Goal: Task Accomplishment & Management: Manage account settings

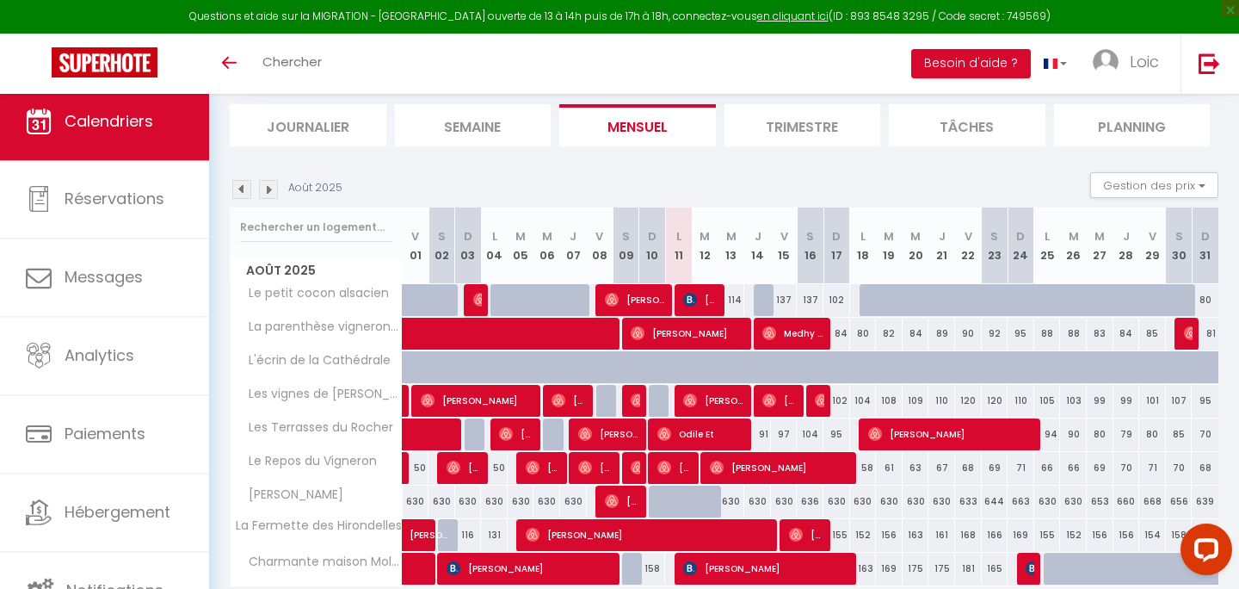
scroll to position [93, 0]
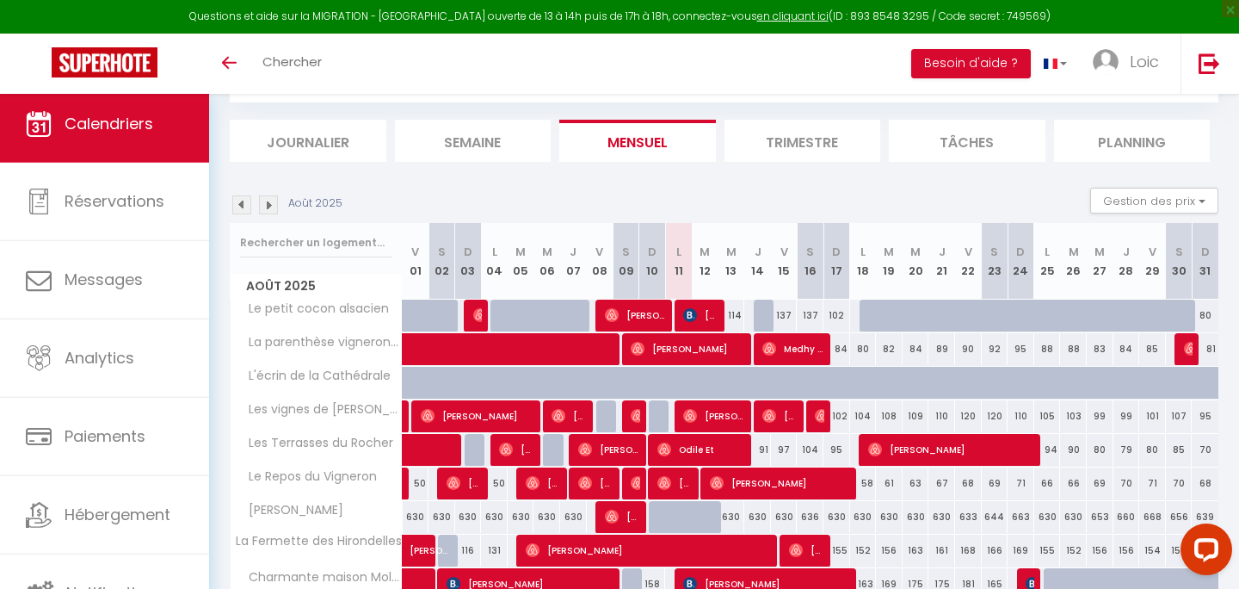
click at [237, 202] on img at bounding box center [241, 204] width 19 height 19
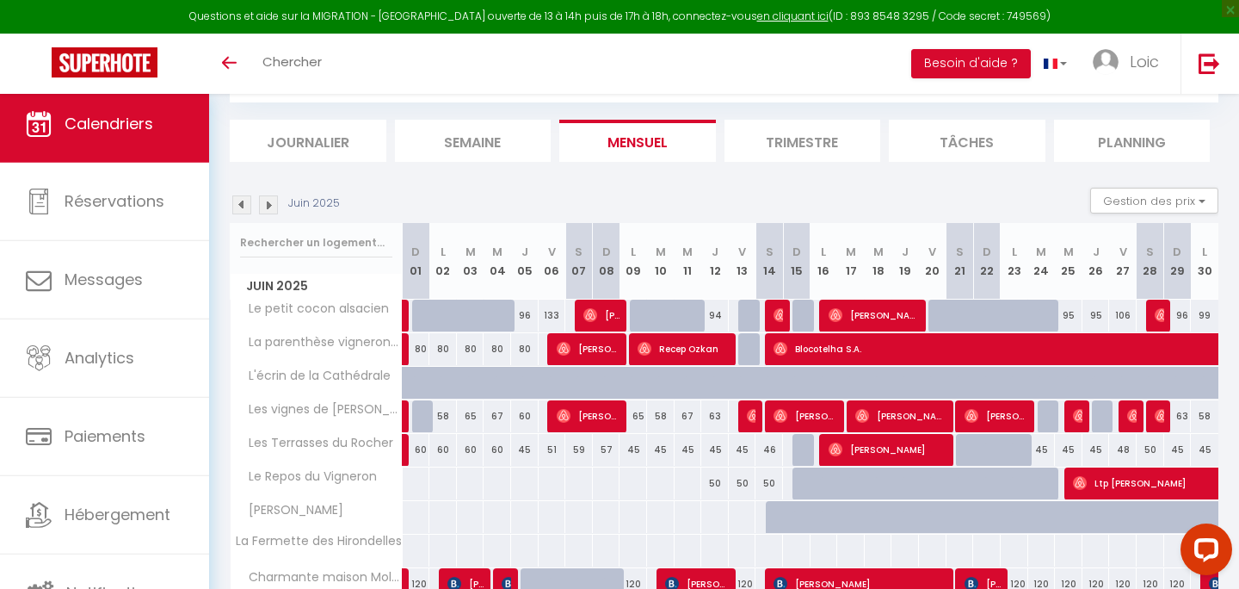
click at [237, 202] on img at bounding box center [241, 204] width 19 height 19
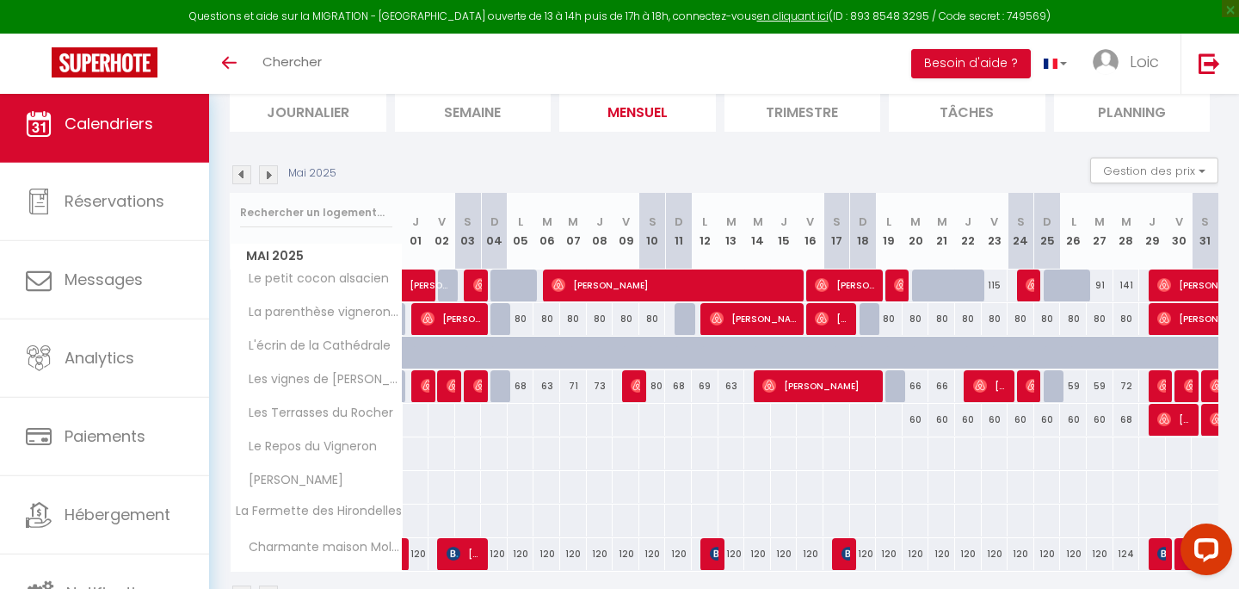
scroll to position [176, 0]
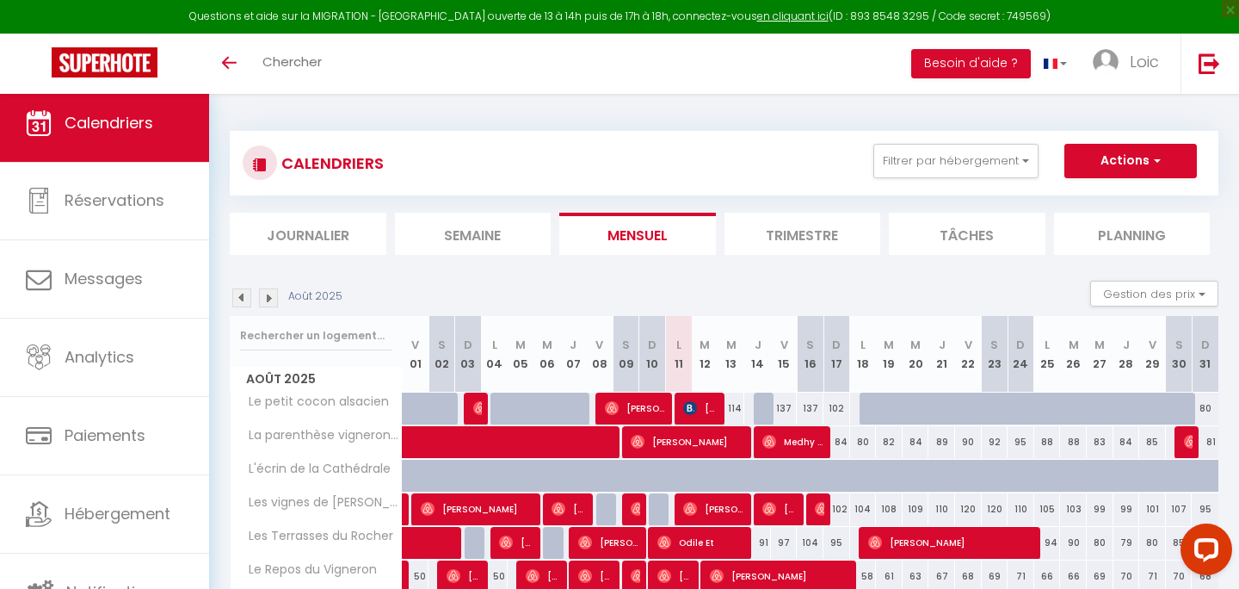
click at [235, 302] on img at bounding box center [241, 297] width 19 height 19
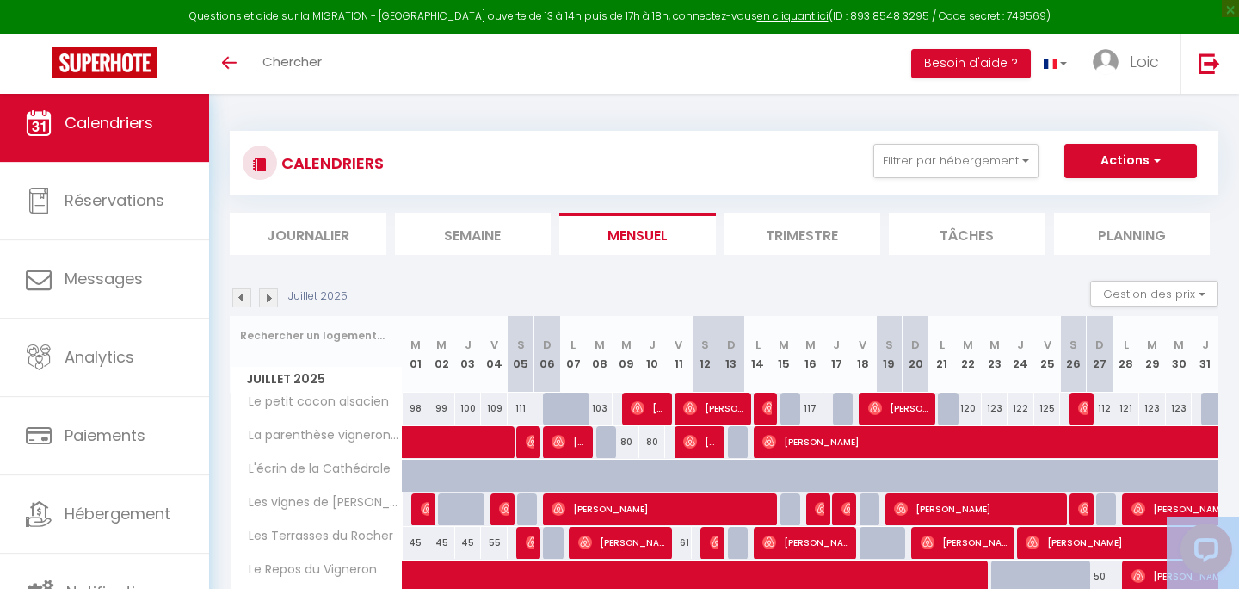
click at [235, 302] on img at bounding box center [241, 297] width 19 height 19
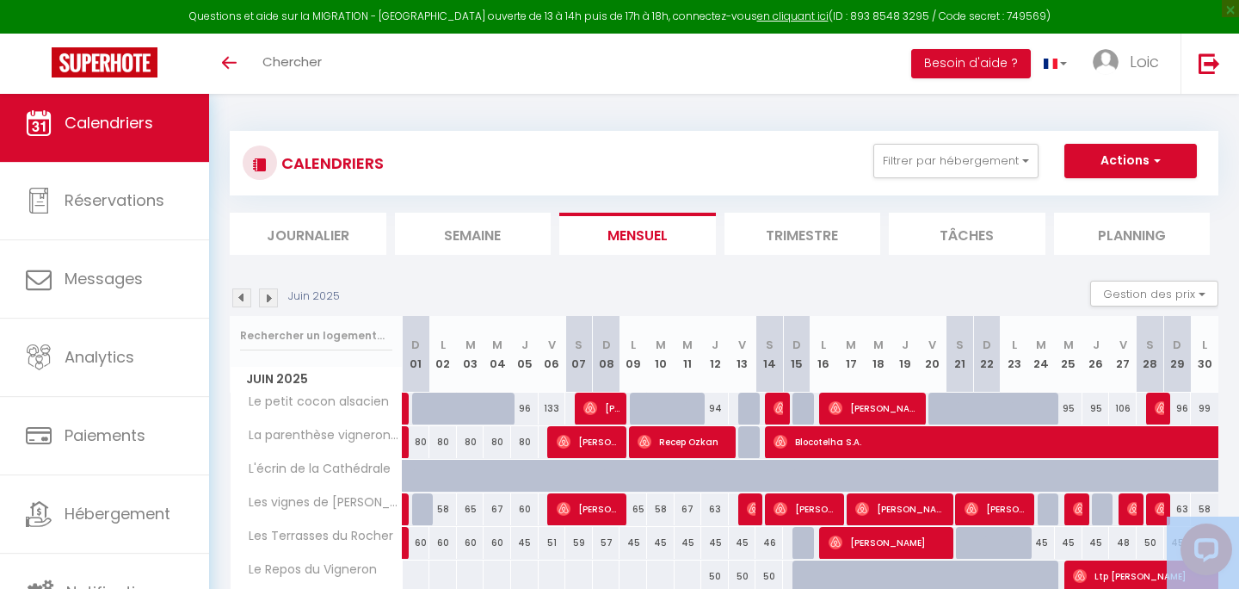
click at [235, 302] on img at bounding box center [241, 297] width 19 height 19
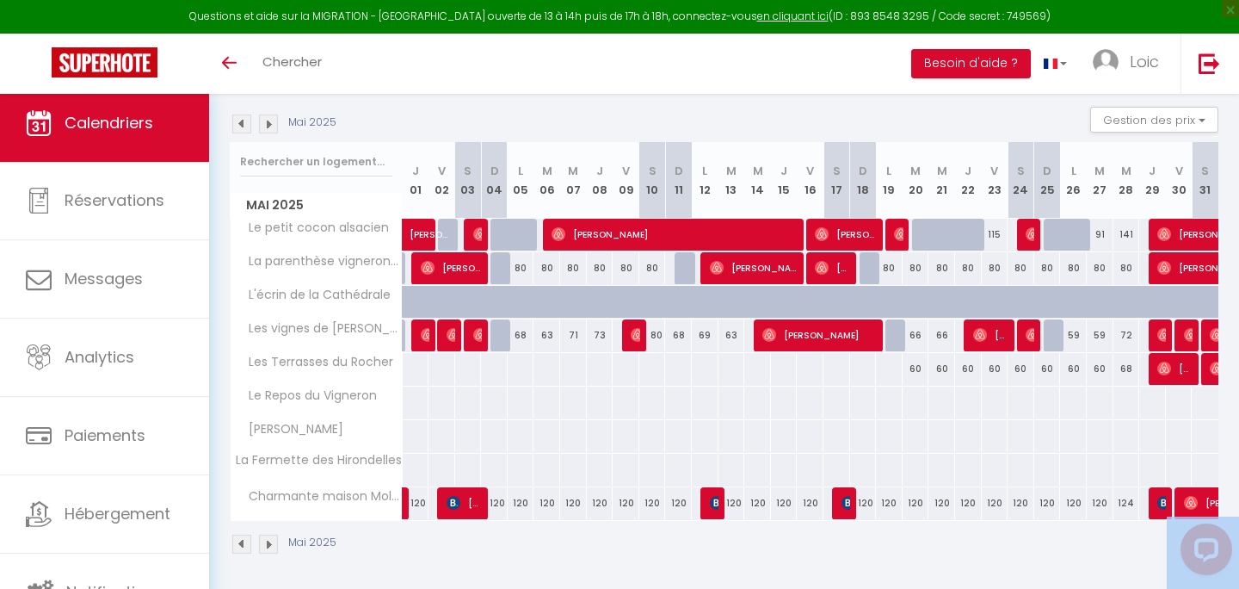
scroll to position [176, 0]
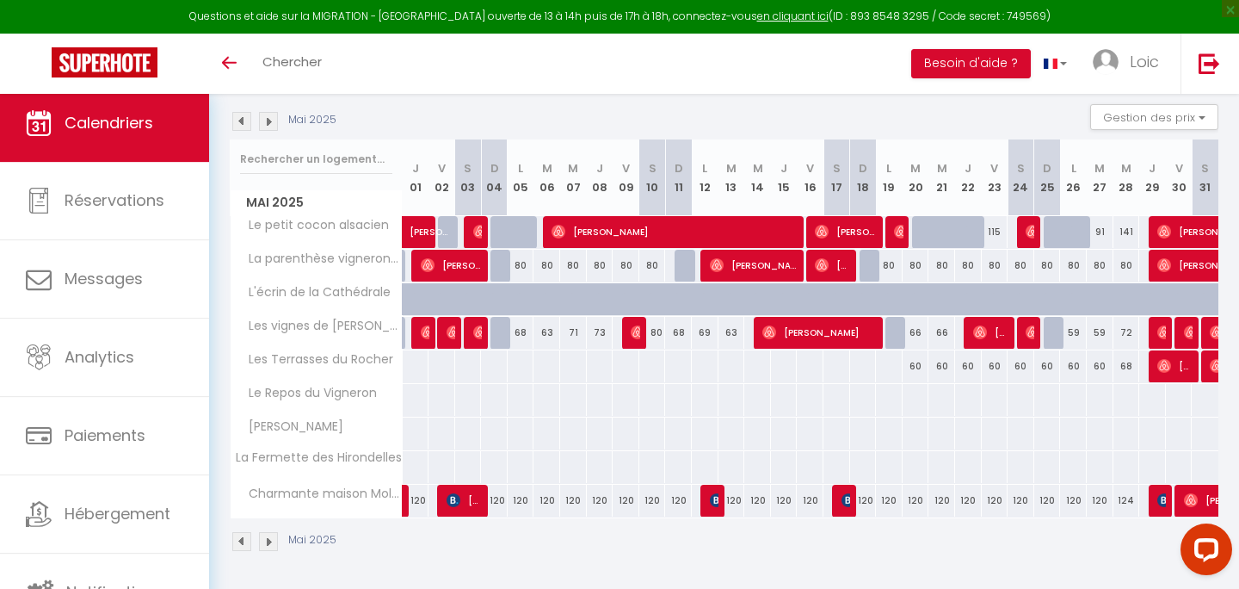
click at [228, 114] on div "CALENDRIERS Filtrer par hébergement Tous Le petit cocon alsacien Charmante mais…" at bounding box center [724, 253] width 1030 height 672
click at [236, 123] on img at bounding box center [241, 121] width 19 height 19
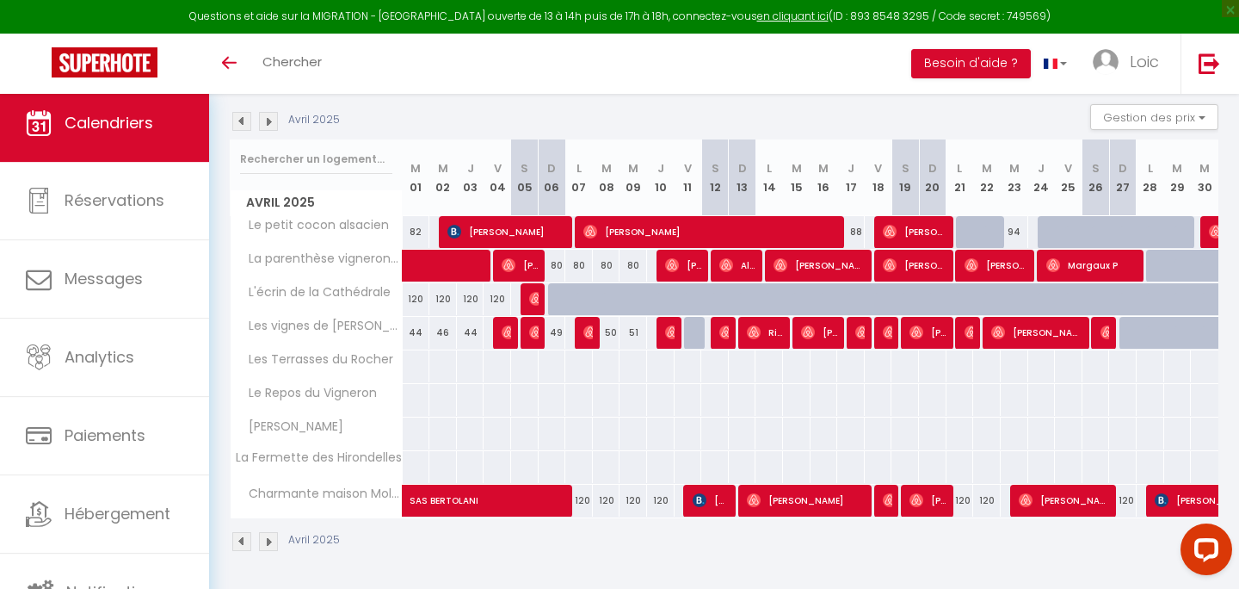
click at [269, 125] on img at bounding box center [268, 121] width 19 height 19
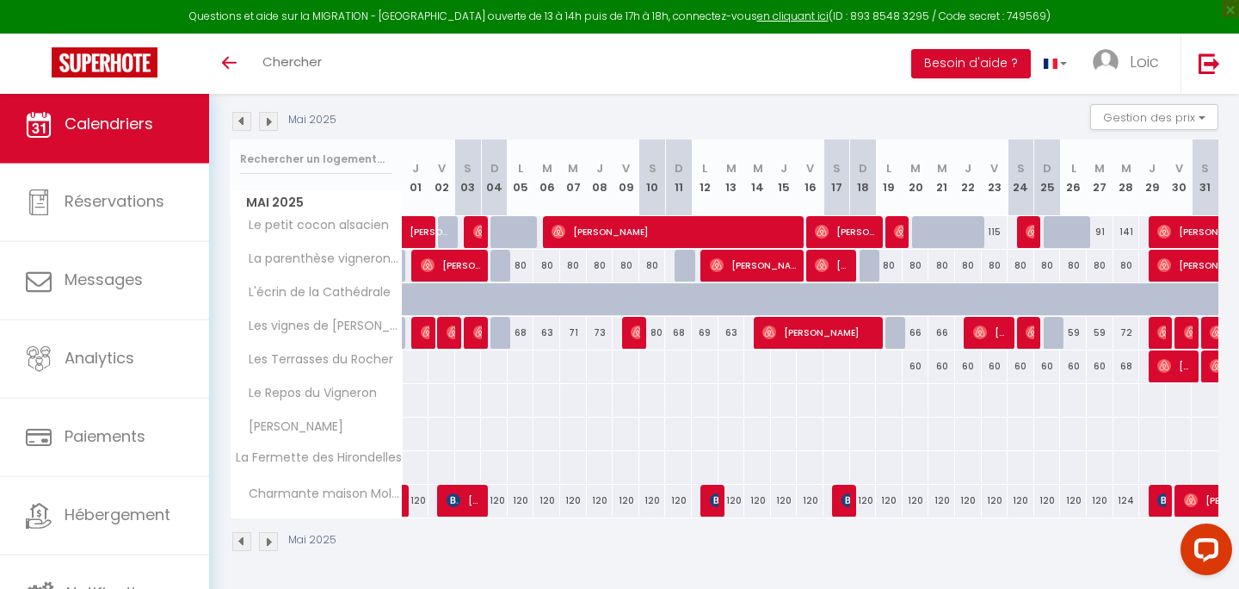
click at [267, 119] on img at bounding box center [268, 121] width 19 height 19
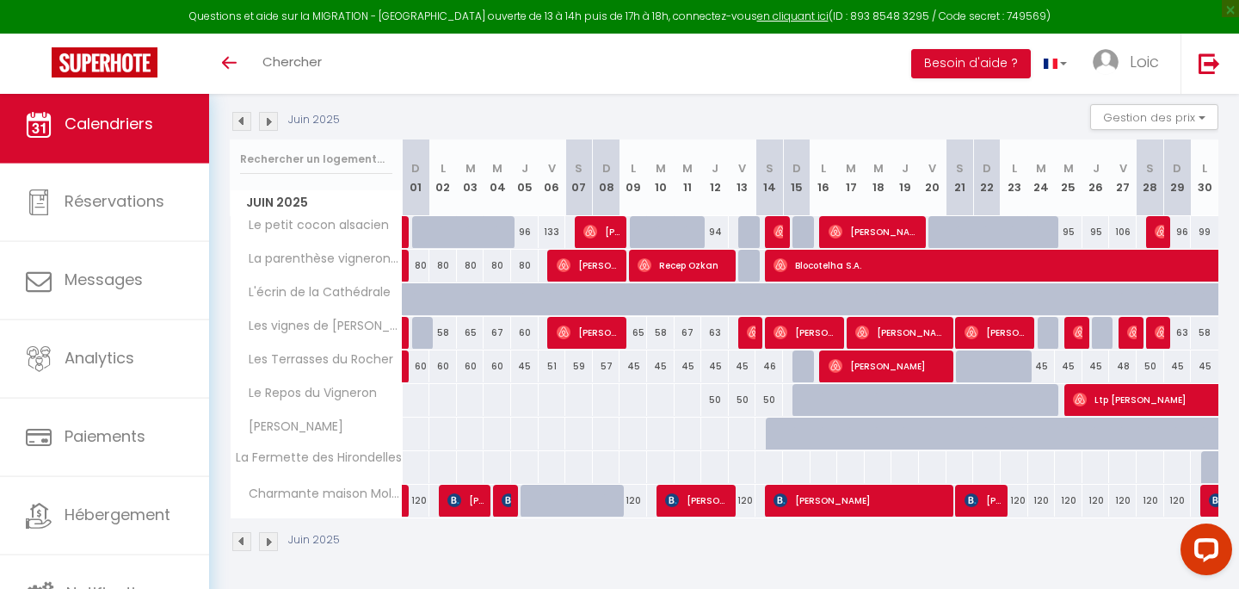
click at [240, 123] on img at bounding box center [241, 121] width 19 height 19
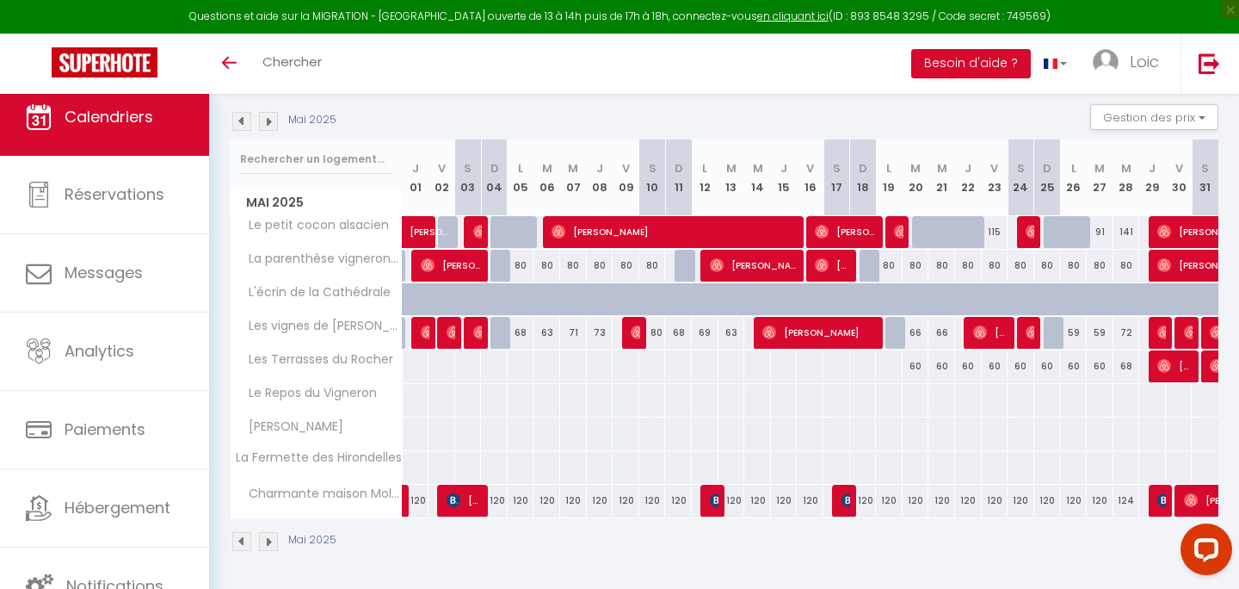
click at [278, 116] on div "Mai 2025" at bounding box center [286, 121] width 112 height 19
click at [269, 123] on img at bounding box center [268, 121] width 19 height 19
